Goal: Task Accomplishment & Management: Manage account settings

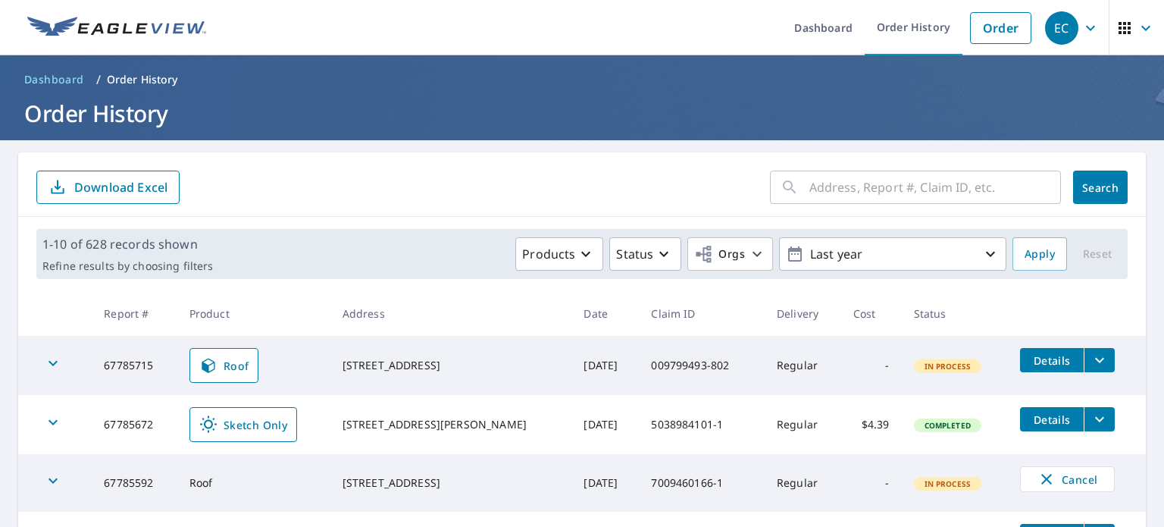
click at [1090, 359] on icon "filesDropdownBtn-67785715" at bounding box center [1099, 360] width 18 height 18
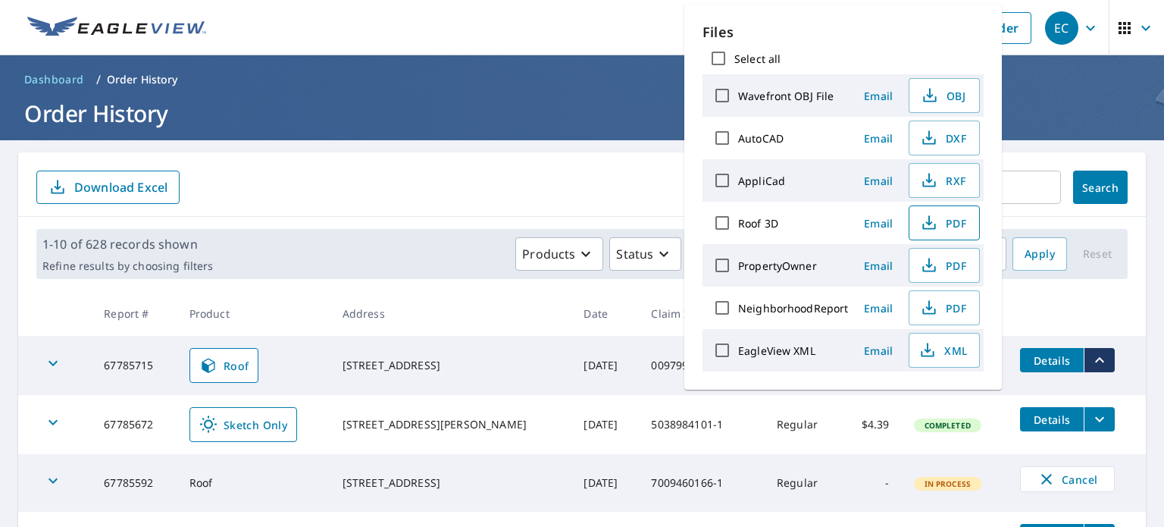
click at [953, 224] on span "PDF" at bounding box center [942, 223] width 48 height 18
click at [546, 152] on div "​ Search Download Excel" at bounding box center [581, 184] width 1127 height 64
